Goal: Information Seeking & Learning: Learn about a topic

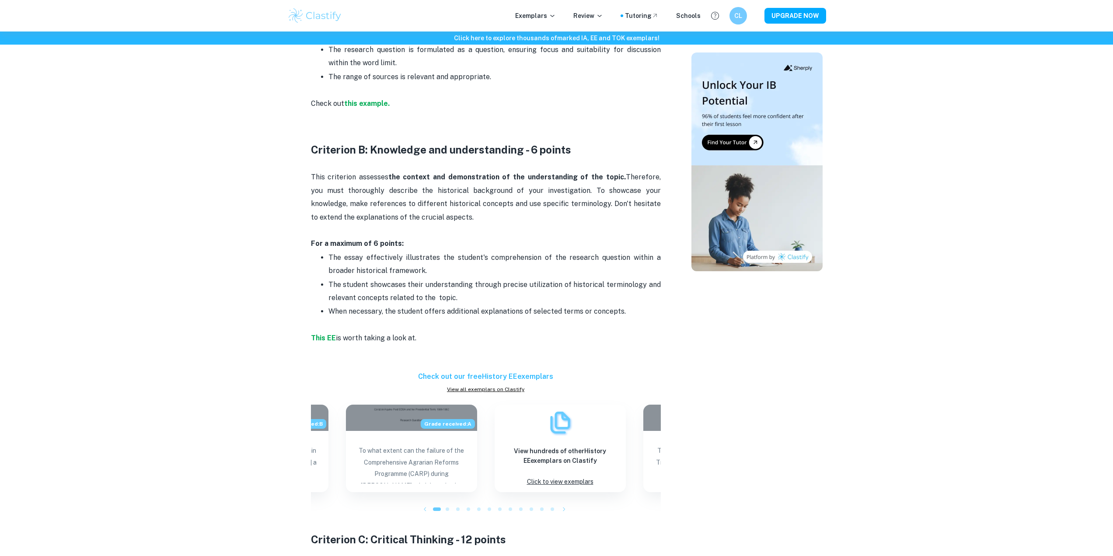
scroll to position [656, 0]
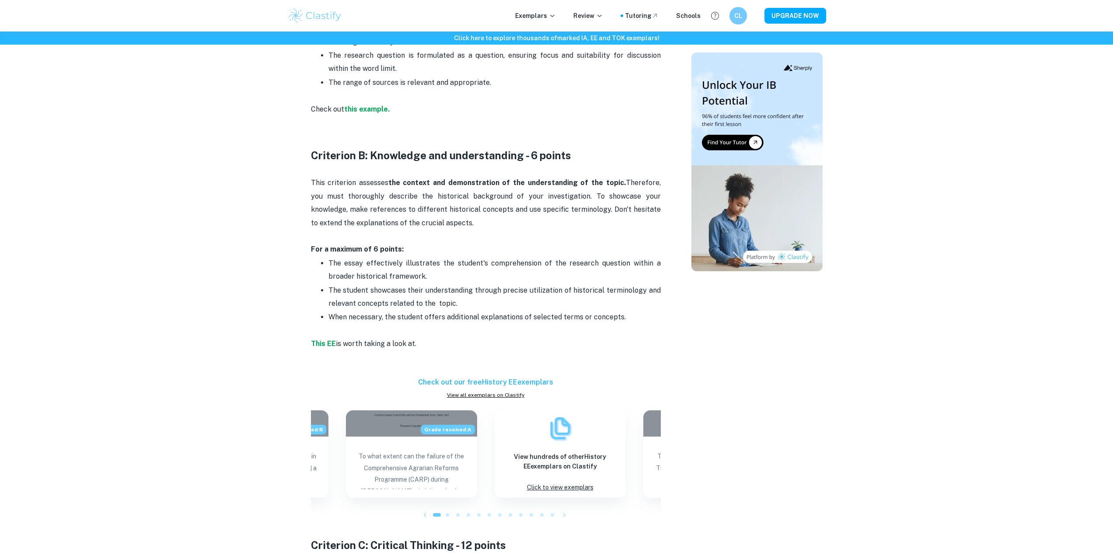
click at [477, 318] on p "When necessary, the student offers additional explanations of selected terms or…" at bounding box center [494, 317] width 332 height 13
click at [485, 332] on p "This EE is worth taking a look at." at bounding box center [486, 350] width 350 height 53
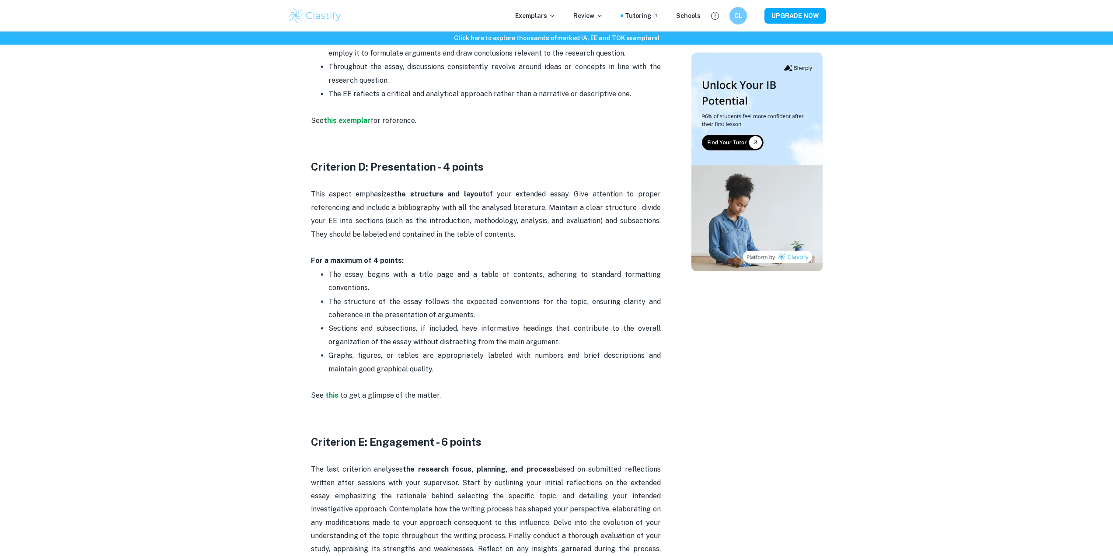
scroll to position [1356, 0]
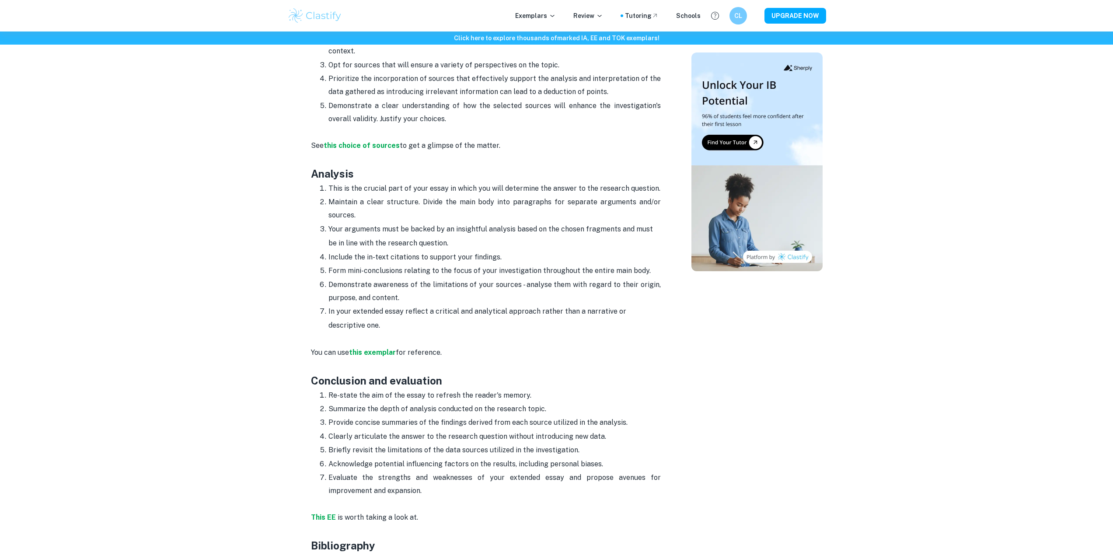
scroll to position [1050, 0]
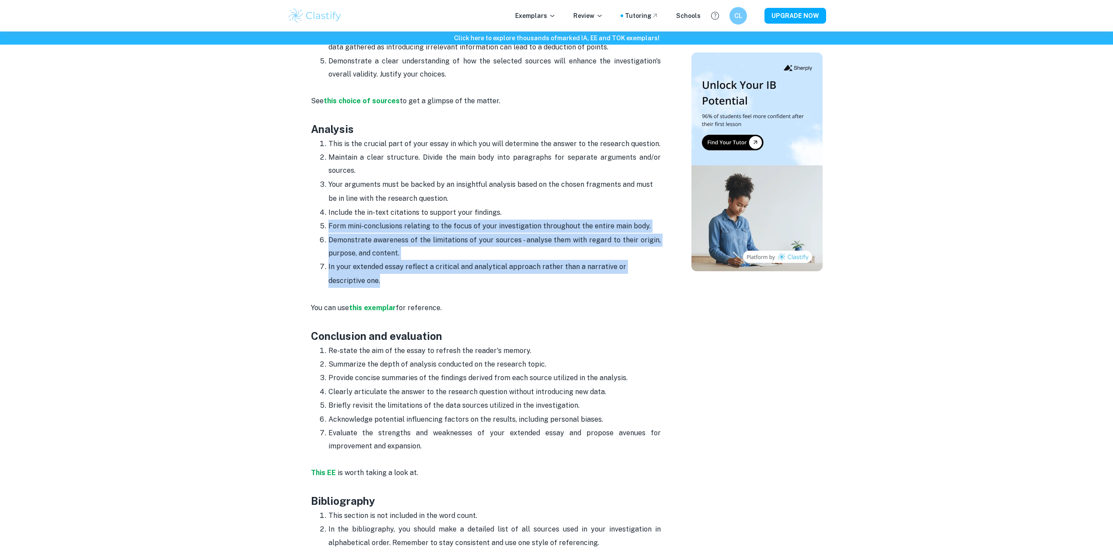
drag, startPoint x: 330, startPoint y: 228, endPoint x: 383, endPoint y: 277, distance: 72.7
click at [383, 277] on ol "This is the crucial part of your essay in which you will determine the answer t…" at bounding box center [486, 212] width 350 height 151
click at [373, 283] on li "In your extended essay reflect a critical and analytical approach rather than a…" at bounding box center [494, 274] width 332 height 28
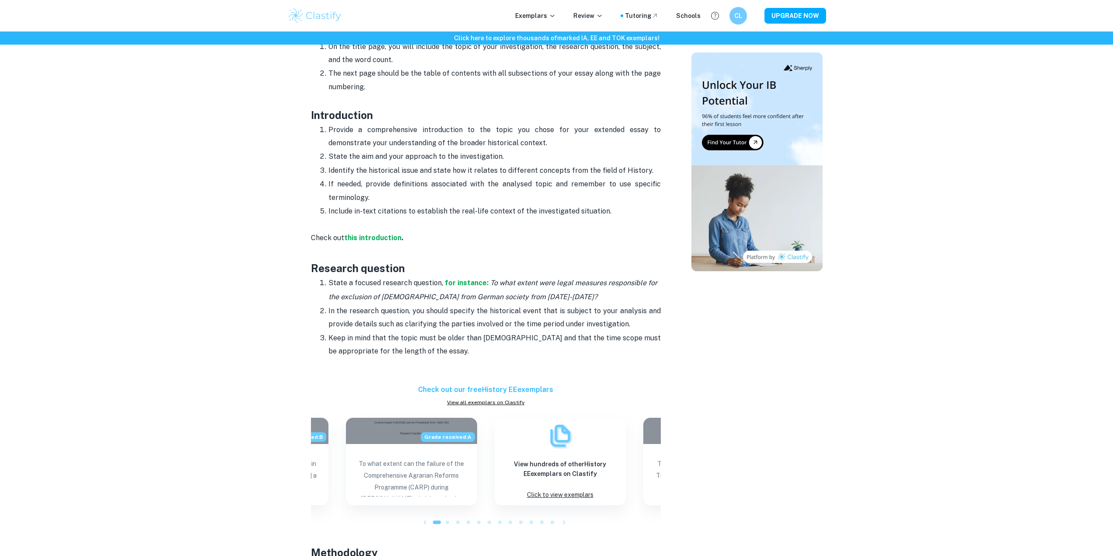
scroll to position [437, 0]
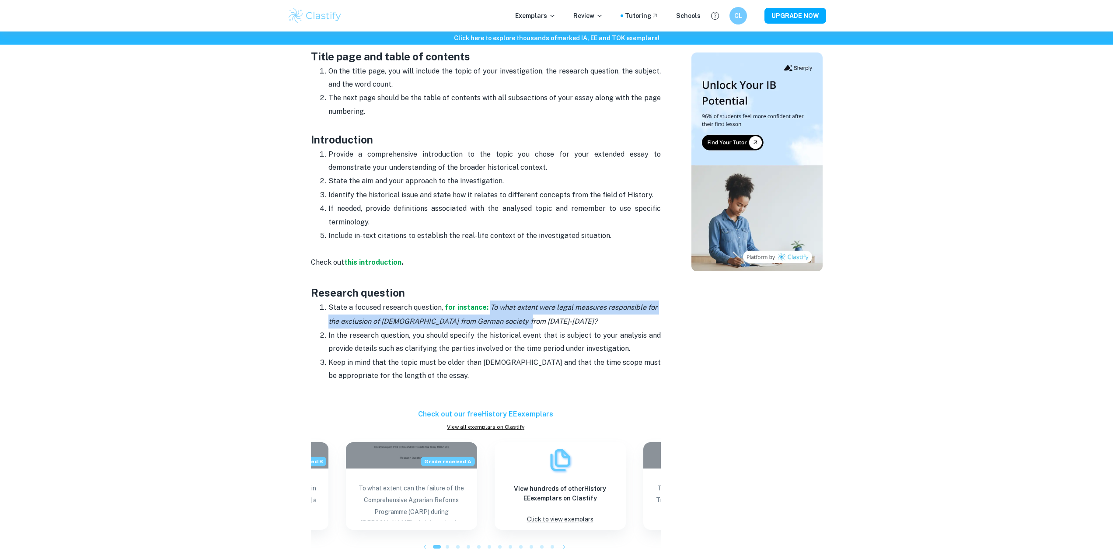
drag, startPoint x: 486, startPoint y: 305, endPoint x: 538, endPoint y: 324, distance: 55.1
click at [538, 324] on li "State a focused research question, for instance: To what extent were legal meas…" at bounding box center [494, 314] width 332 height 28
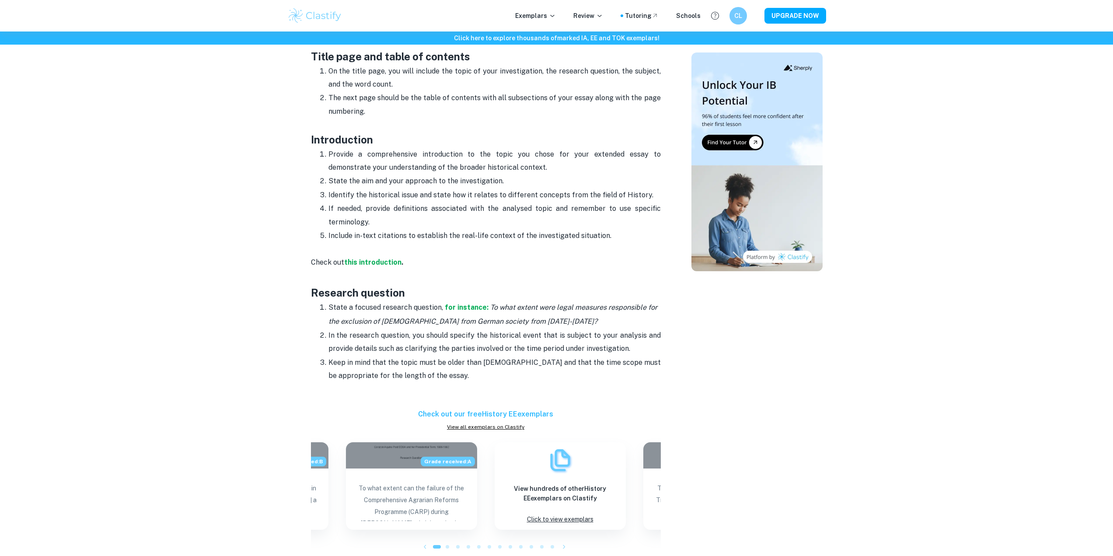
click at [531, 335] on p "In the research question, you should specify the historical event that is subje…" at bounding box center [494, 342] width 332 height 27
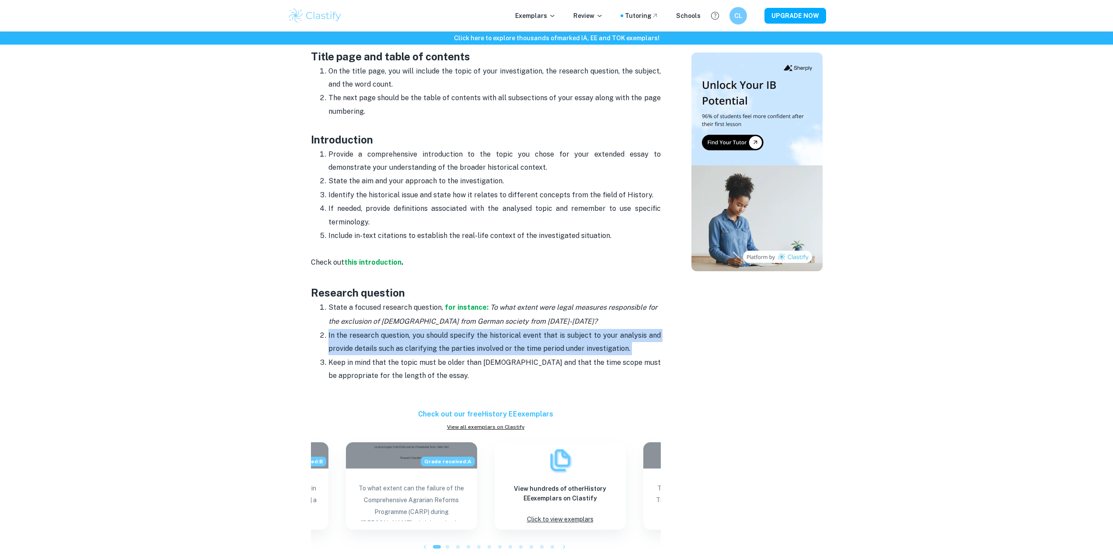
click at [530, 336] on p "In the research question, you should specify the historical event that is subje…" at bounding box center [494, 342] width 332 height 27
click at [524, 349] on p "In the research question, you should specify the historical event that is subje…" at bounding box center [494, 342] width 332 height 27
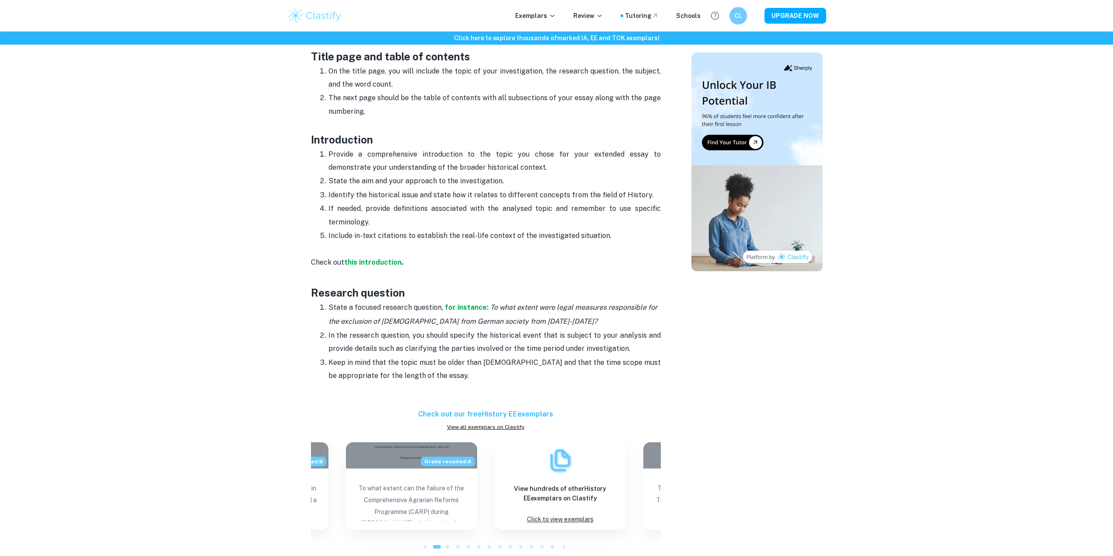
click at [528, 362] on p "Keep in mind that the topic must be older than [DEMOGRAPHIC_DATA] and that the …" at bounding box center [494, 369] width 332 height 27
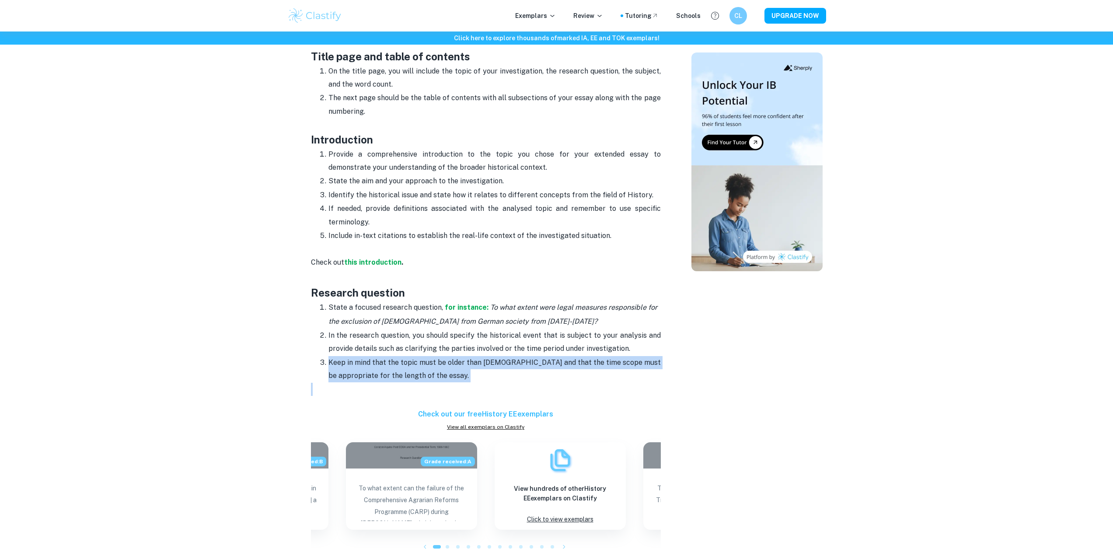
drag, startPoint x: 528, startPoint y: 362, endPoint x: 513, endPoint y: 382, distance: 25.3
click at [528, 363] on p "Keep in mind that the topic must be older than [DEMOGRAPHIC_DATA] and that the …" at bounding box center [494, 369] width 332 height 27
click at [513, 383] on p at bounding box center [486, 396] width 350 height 27
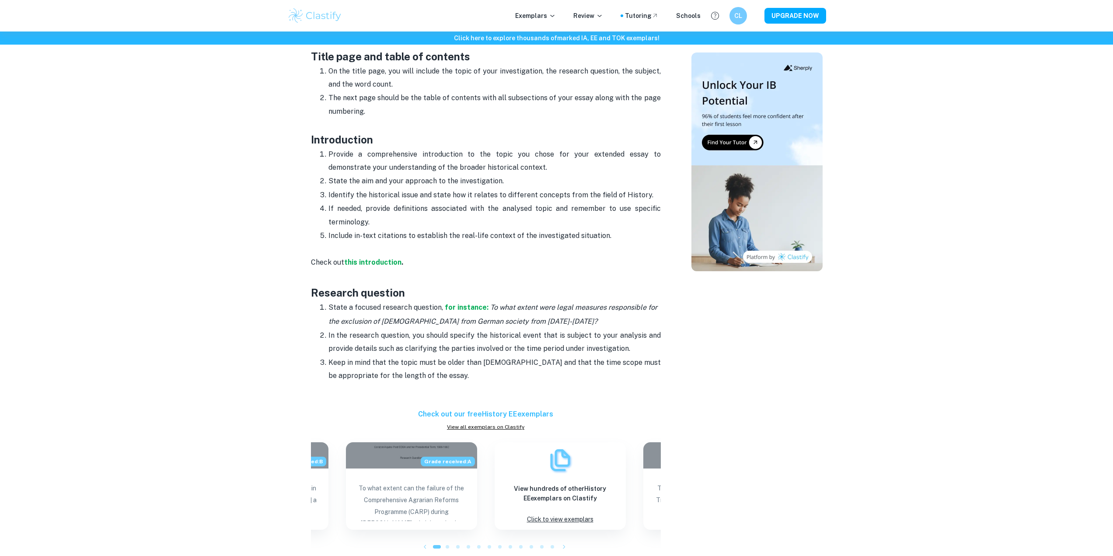
click at [496, 348] on p "In the research question, you should specify the historical event that is subje…" at bounding box center [494, 342] width 332 height 27
click at [499, 362] on p "Keep in mind that the topic must be older than [DEMOGRAPHIC_DATA] and that the …" at bounding box center [494, 369] width 332 height 27
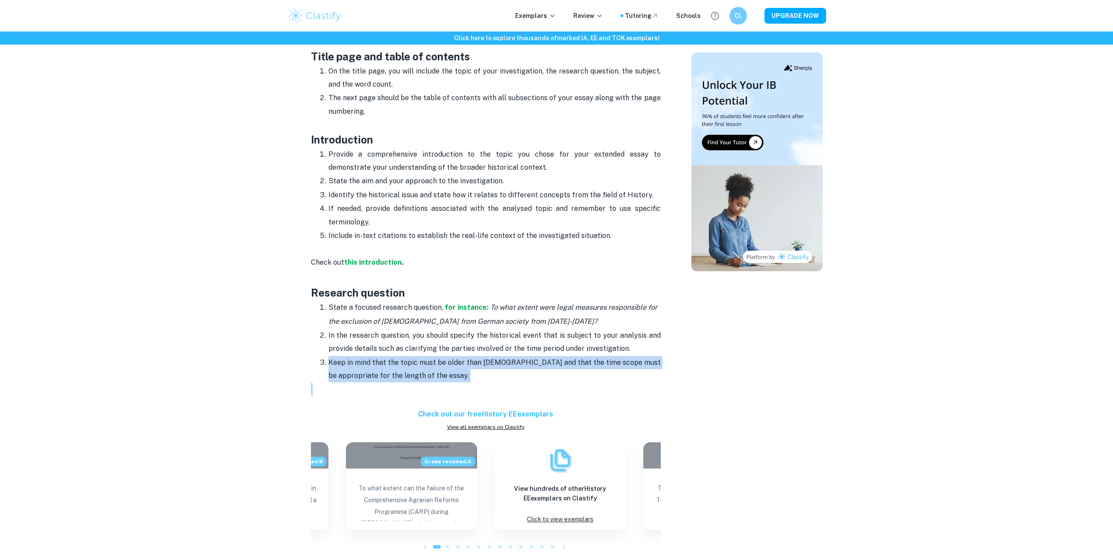
click at [499, 364] on p "Keep in mind that the topic must be older than [DEMOGRAPHIC_DATA] and that the …" at bounding box center [494, 369] width 332 height 27
click at [498, 375] on p "Keep in mind that the topic must be older than [DEMOGRAPHIC_DATA] and that the …" at bounding box center [494, 369] width 332 height 27
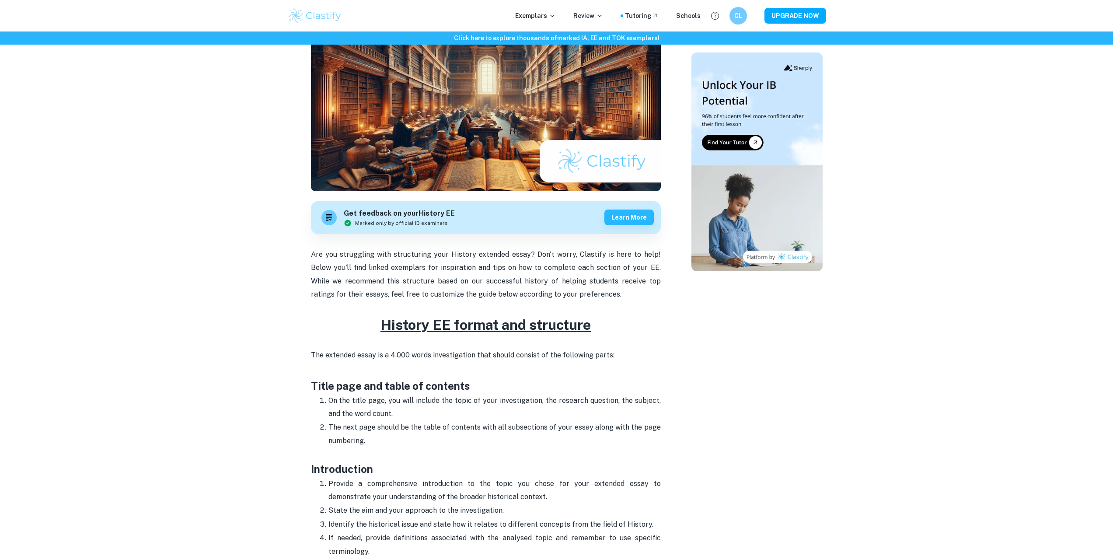
scroll to position [0, 0]
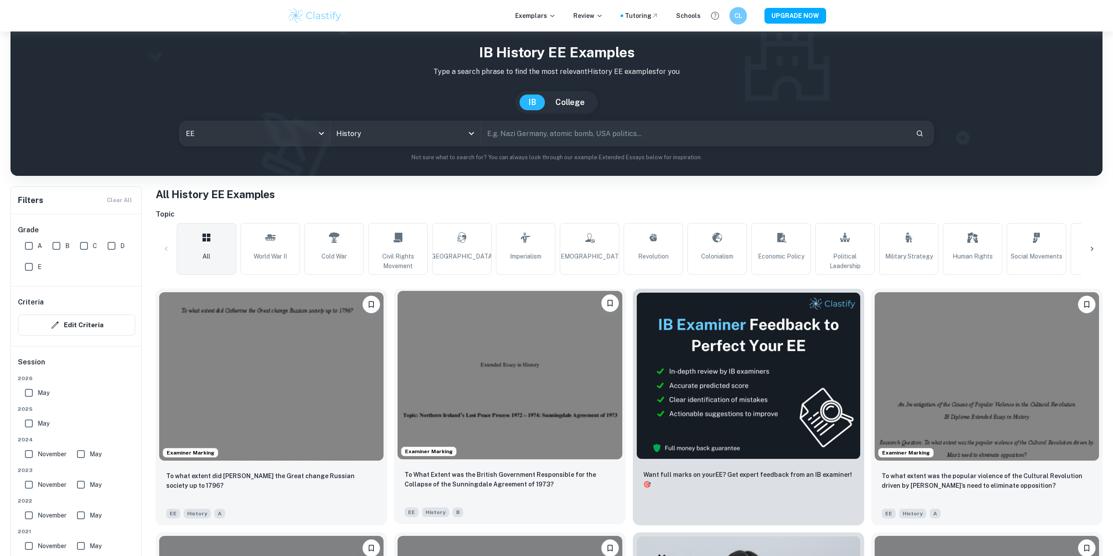
scroll to position [44, 0]
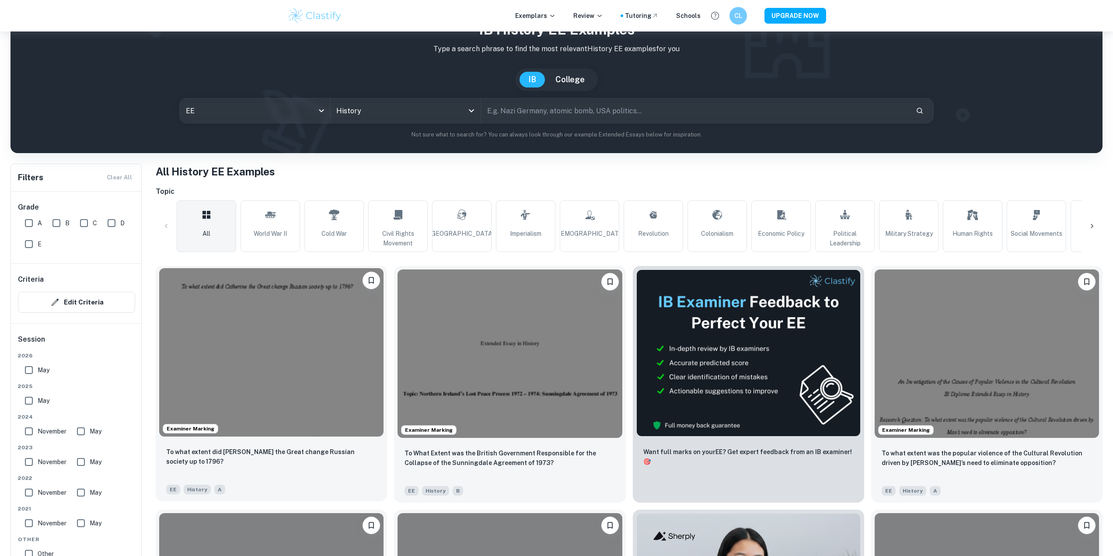
click at [369, 368] on img at bounding box center [271, 352] width 224 height 168
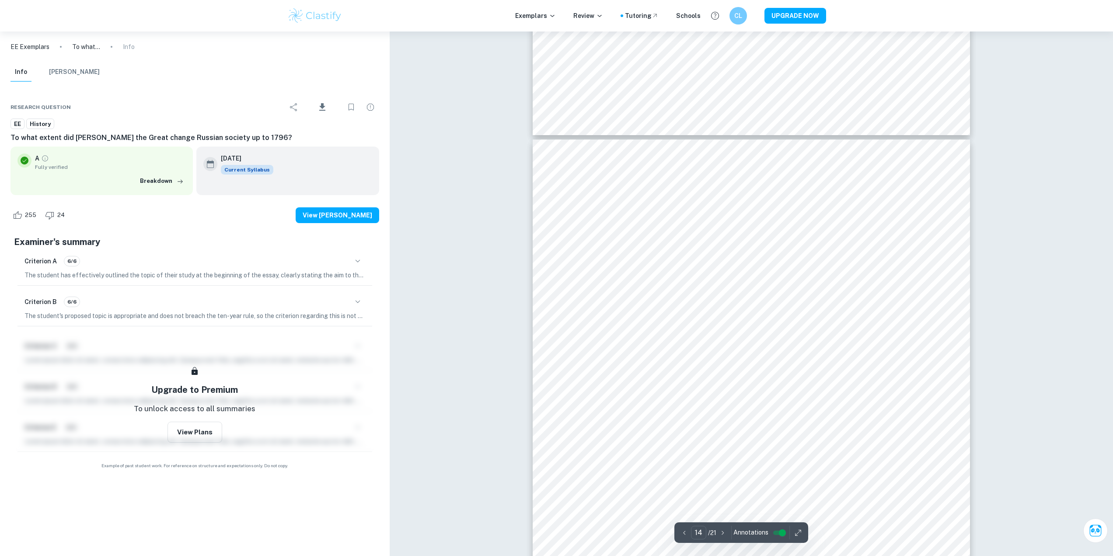
scroll to position [8203, 0]
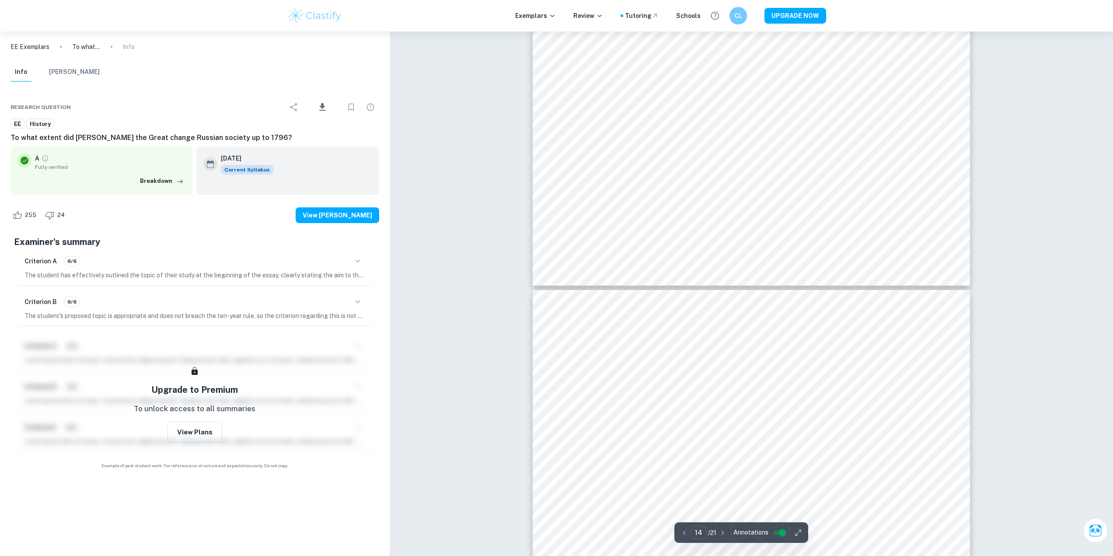
type input "13"
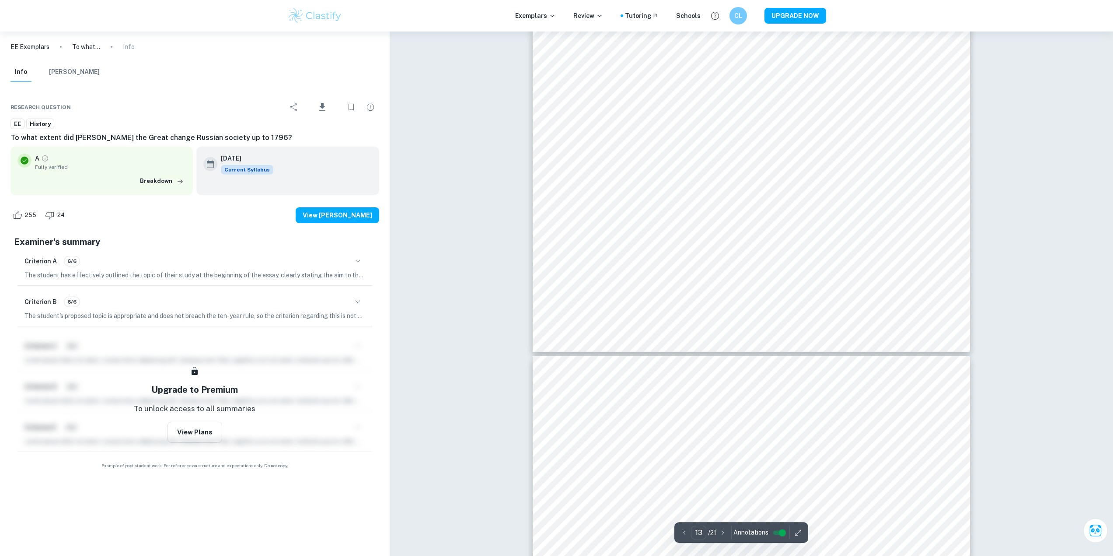
scroll to position [7985, 0]
